Goal: Task Accomplishment & Management: Use online tool/utility

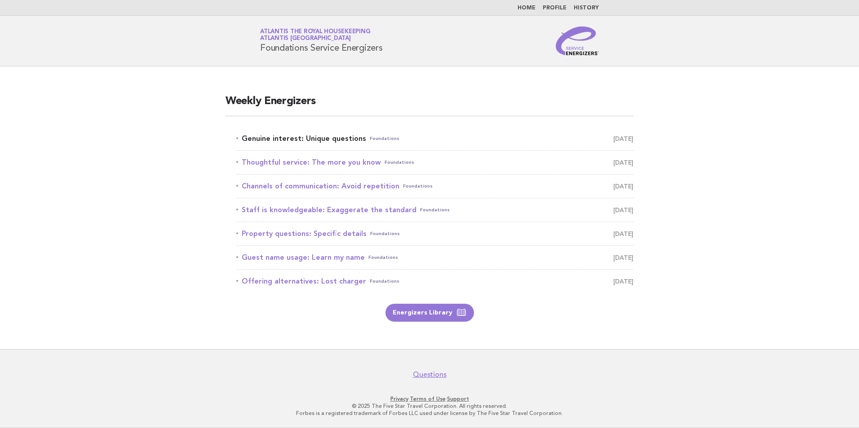
click at [329, 140] on link "Genuine interest: Unique questions Foundations September 23" at bounding box center [434, 138] width 397 height 13
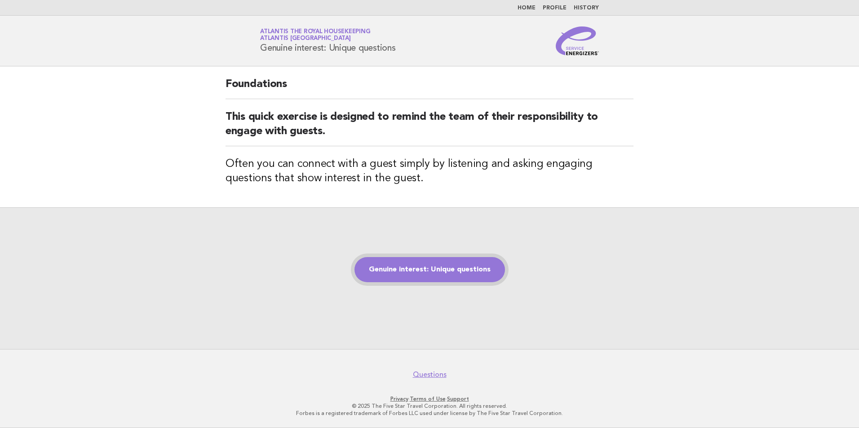
click at [445, 274] on link "Genuine interest: Unique questions" at bounding box center [429, 269] width 150 height 25
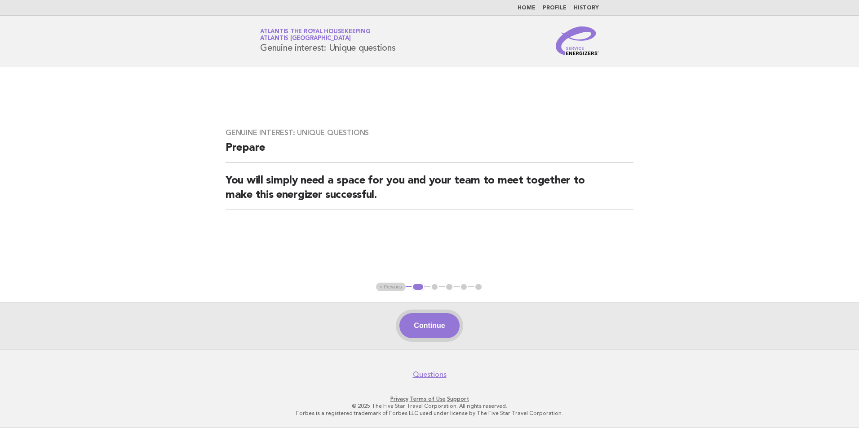
click at [429, 322] on button "Continue" at bounding box center [429, 326] width 60 height 25
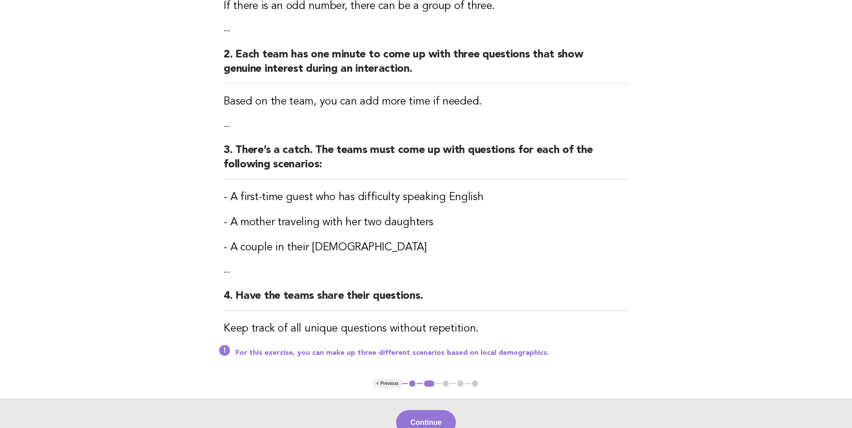
scroll to position [180, 0]
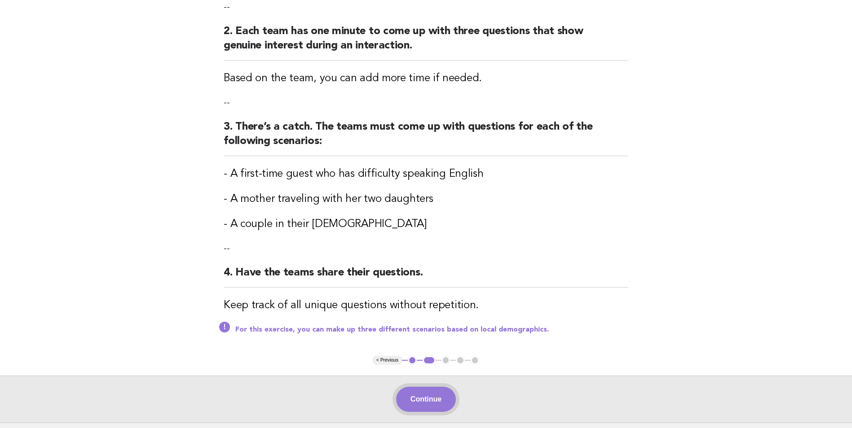
click at [424, 399] on button "Continue" at bounding box center [426, 399] width 60 height 25
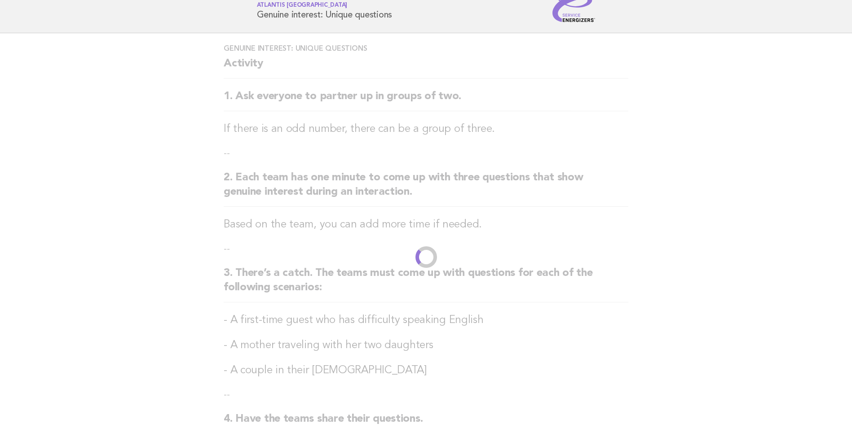
scroll to position [0, 0]
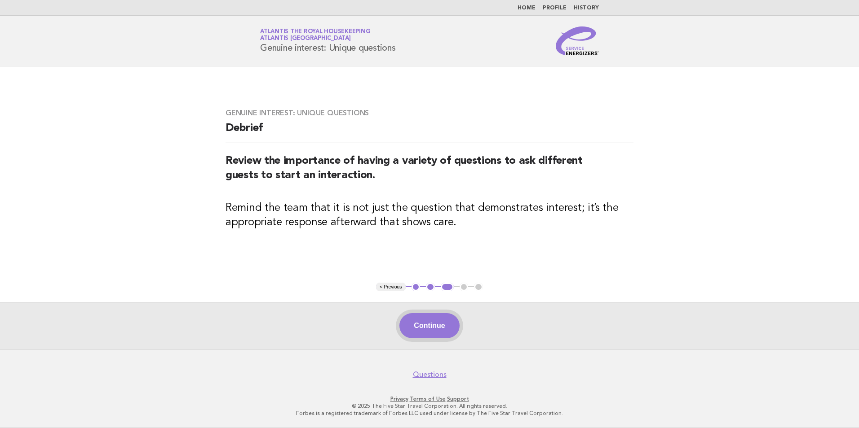
click at [435, 336] on button "Continue" at bounding box center [429, 326] width 60 height 25
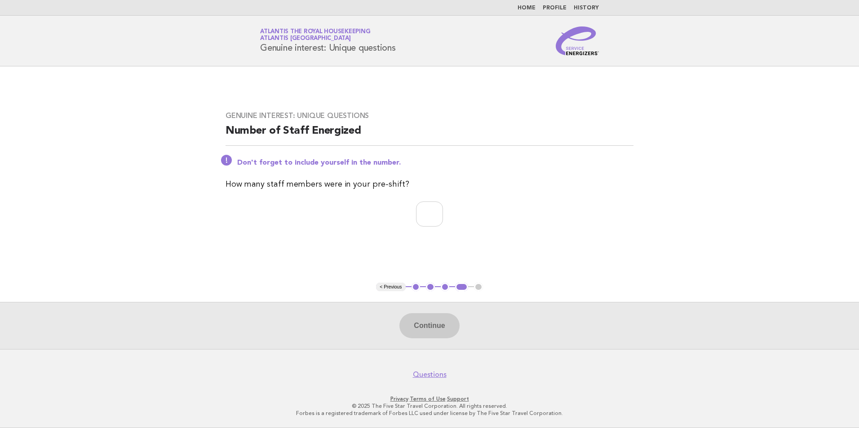
click at [384, 289] on button "< Previous" at bounding box center [390, 287] width 29 height 9
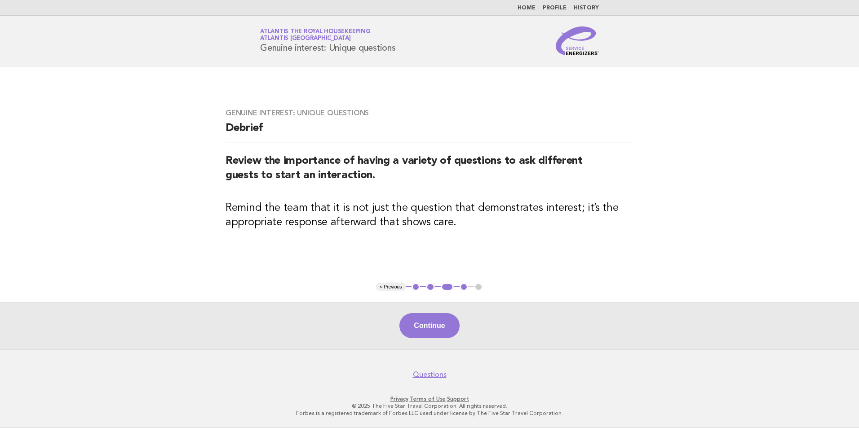
click at [384, 289] on button "< Previous" at bounding box center [390, 287] width 29 height 9
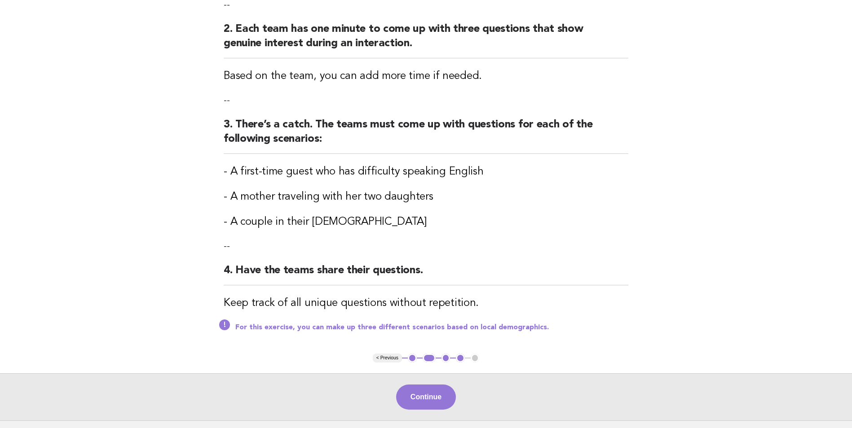
scroll to position [253, 0]
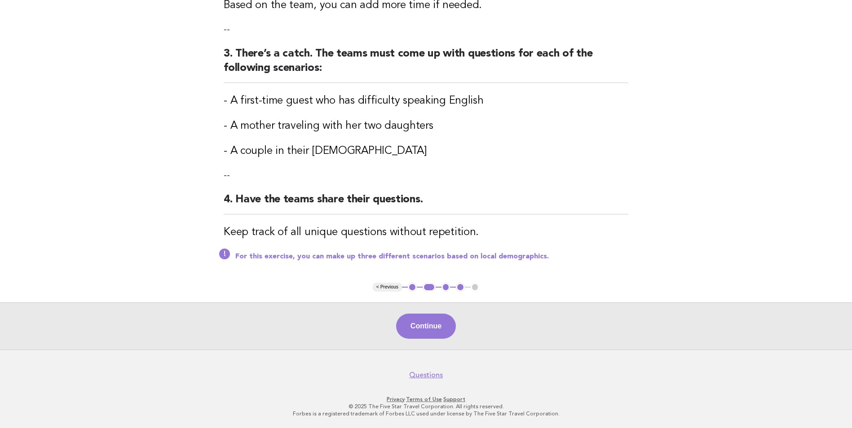
click at [391, 290] on button "< Previous" at bounding box center [387, 287] width 29 height 9
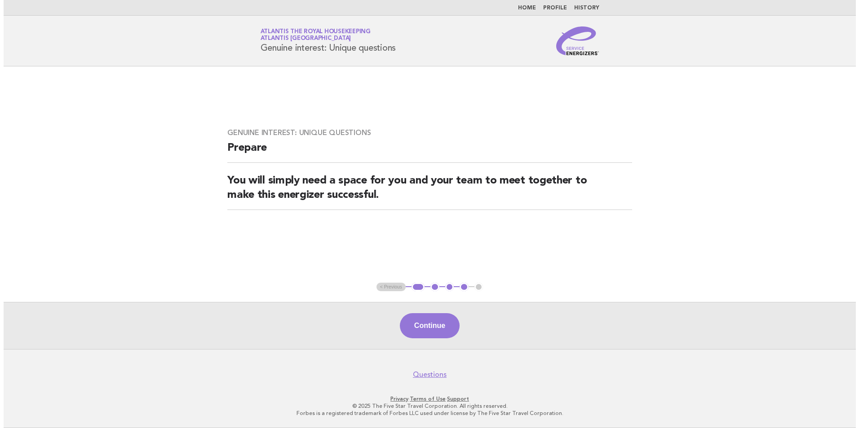
scroll to position [0, 0]
